Goal: Task Accomplishment & Management: Manage account settings

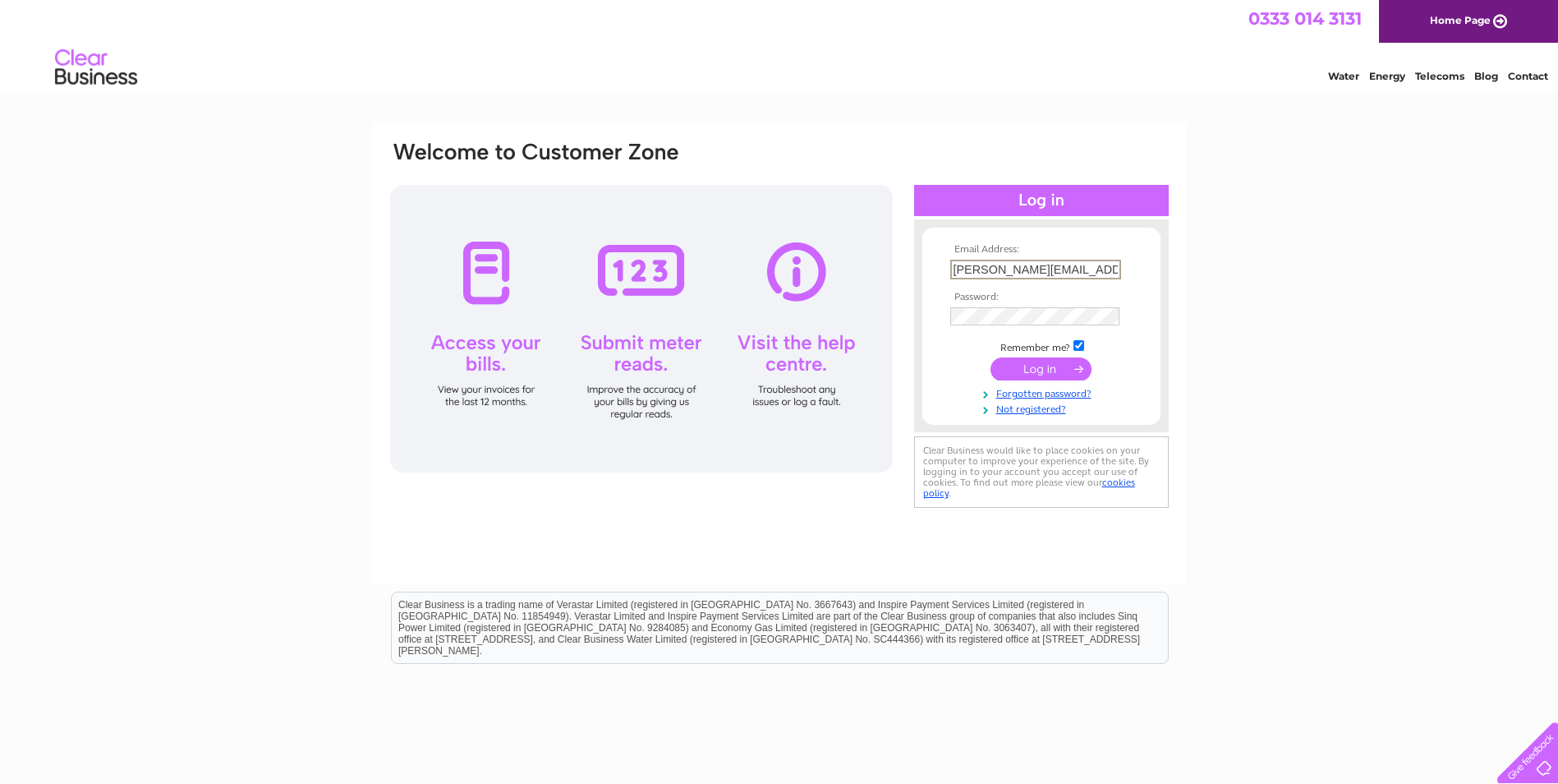
type input "karina.davy@johncrane.com"
click at [1035, 364] on input "submit" at bounding box center [1041, 367] width 101 height 23
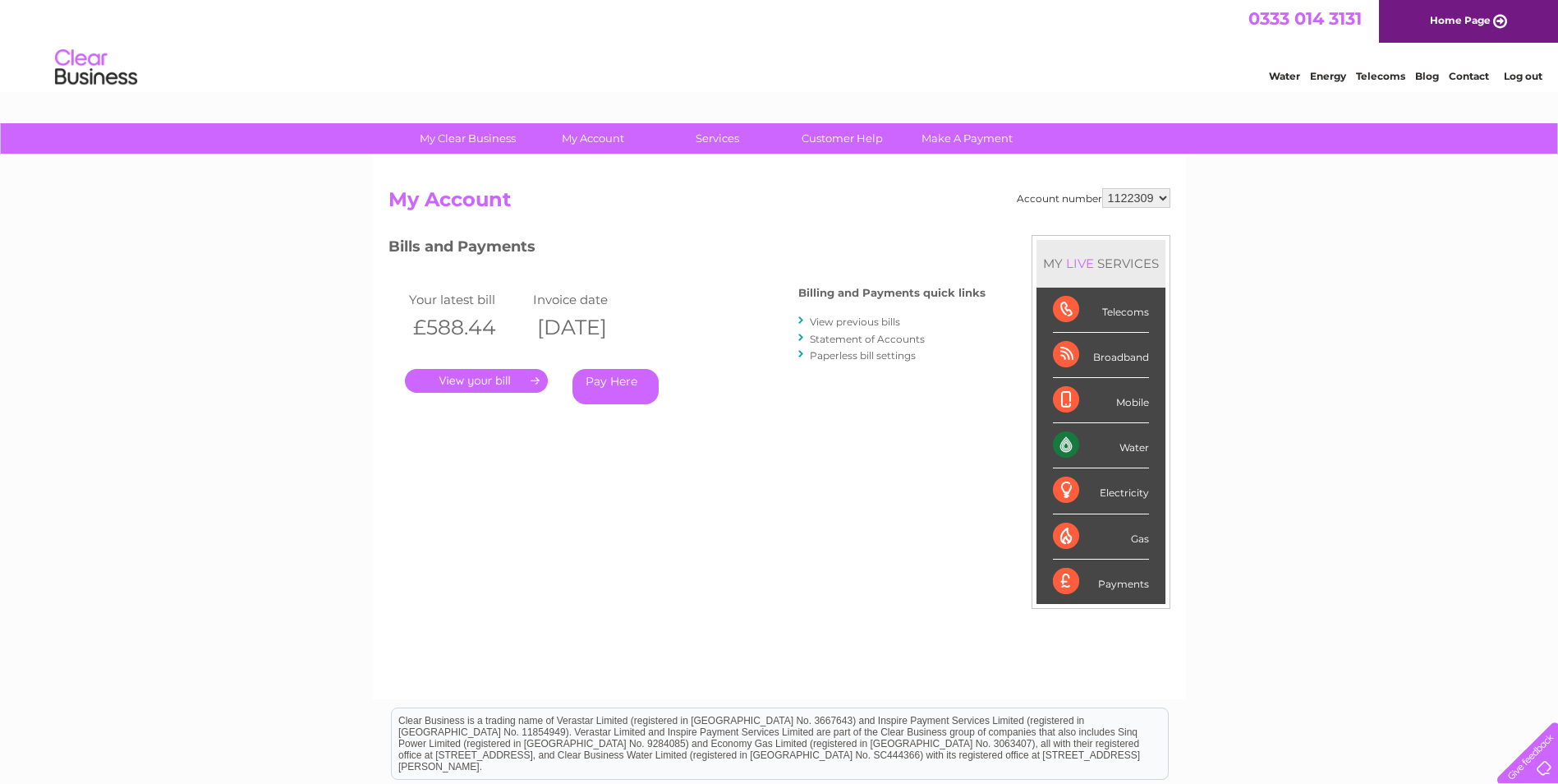
click at [465, 379] on link "." at bounding box center [476, 381] width 143 height 24
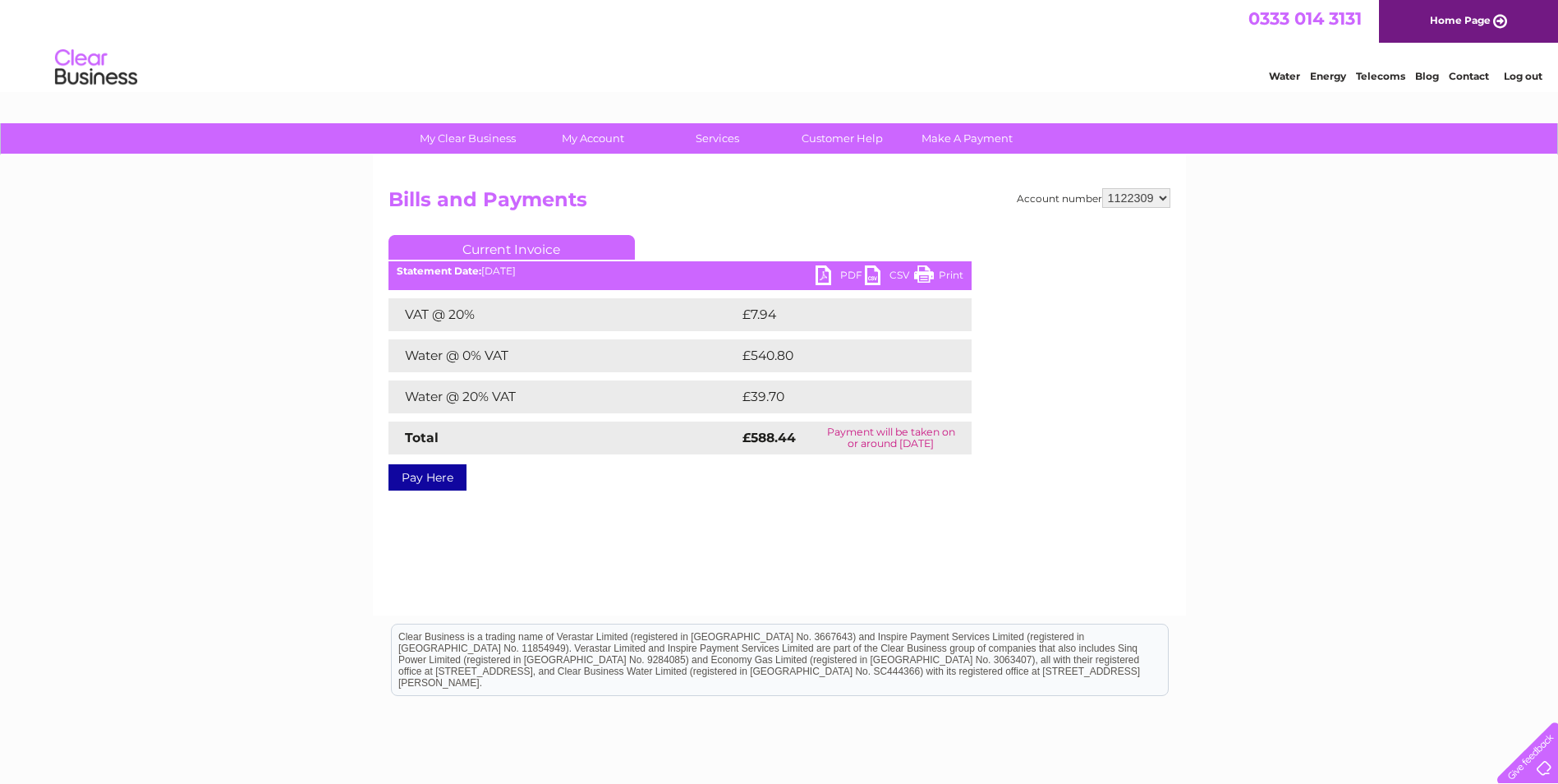
click at [842, 274] on link "PDF" at bounding box center [840, 277] width 49 height 24
click at [1529, 76] on link "Log out" at bounding box center [1523, 76] width 39 height 12
